Goal: Transaction & Acquisition: Register for event/course

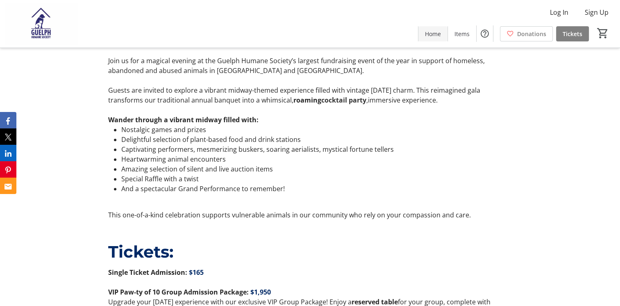
scroll to position [287, 0]
